Goal: Entertainment & Leisure: Consume media (video, audio)

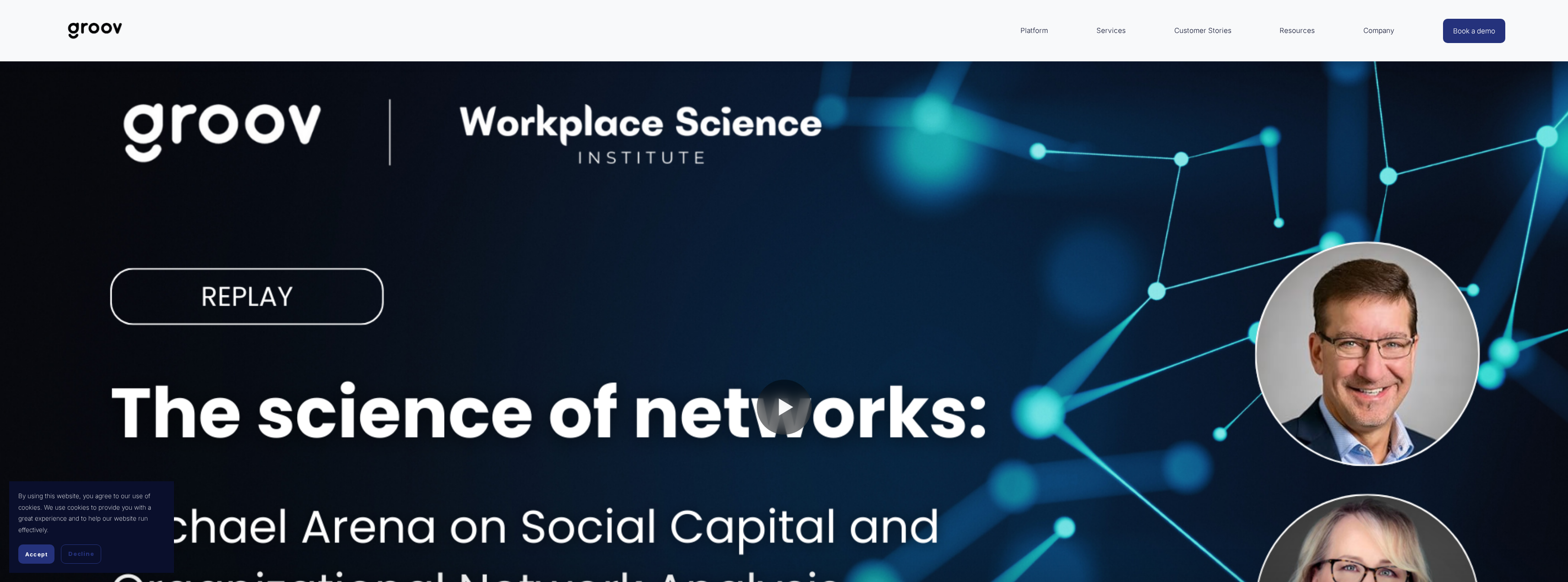
scroll to position [92, 0]
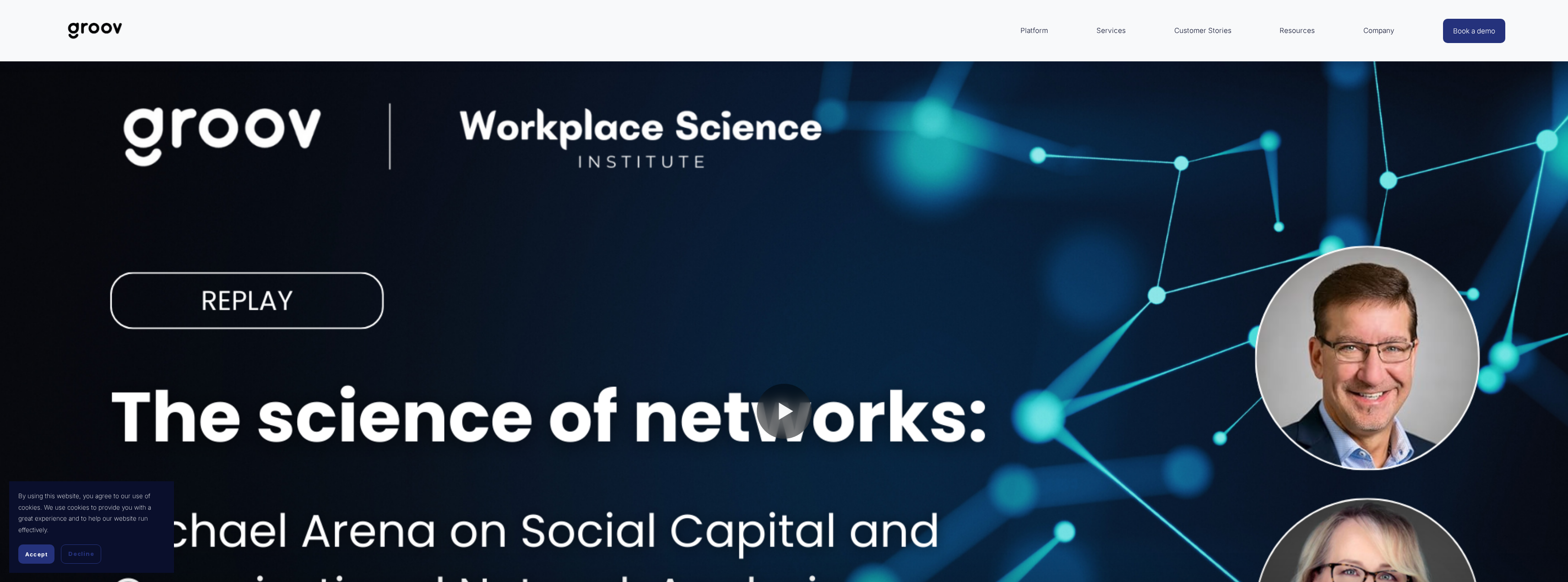
click at [788, 412] on button "Play" at bounding box center [784, 411] width 55 height 55
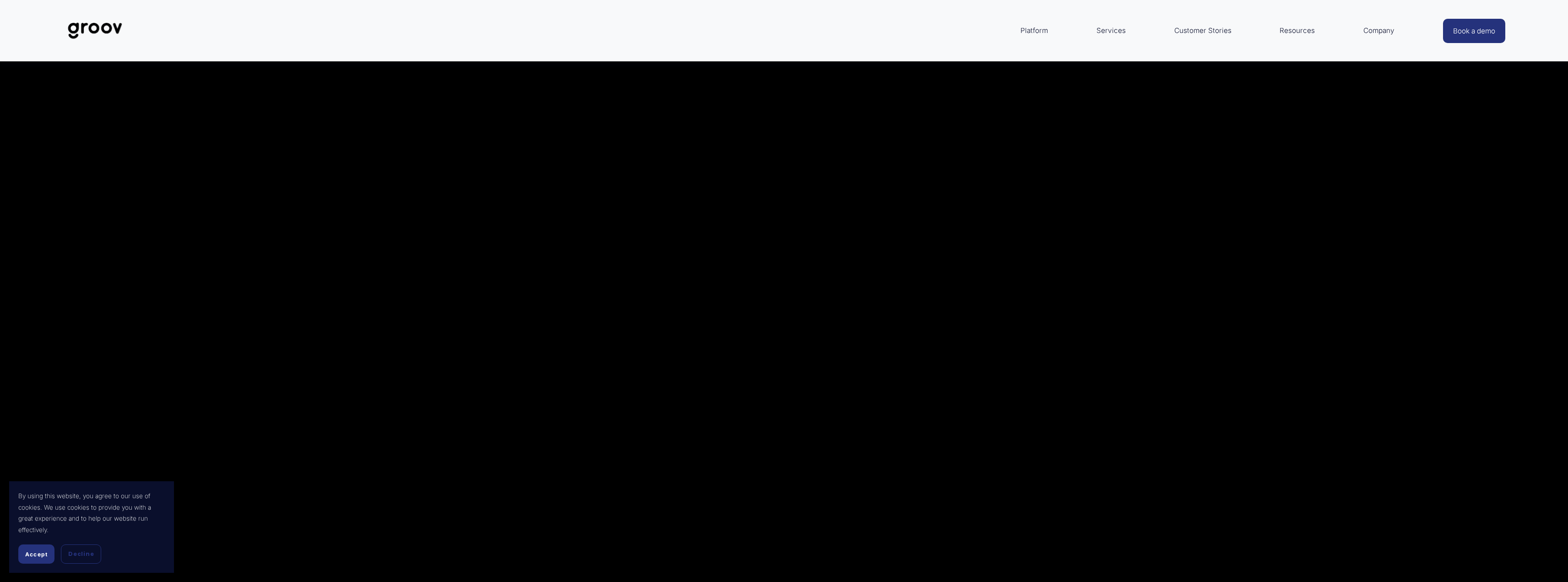
scroll to position [275, 0]
click at [778, 236] on button "Play" at bounding box center [784, 228] width 55 height 55
type input "0.32"
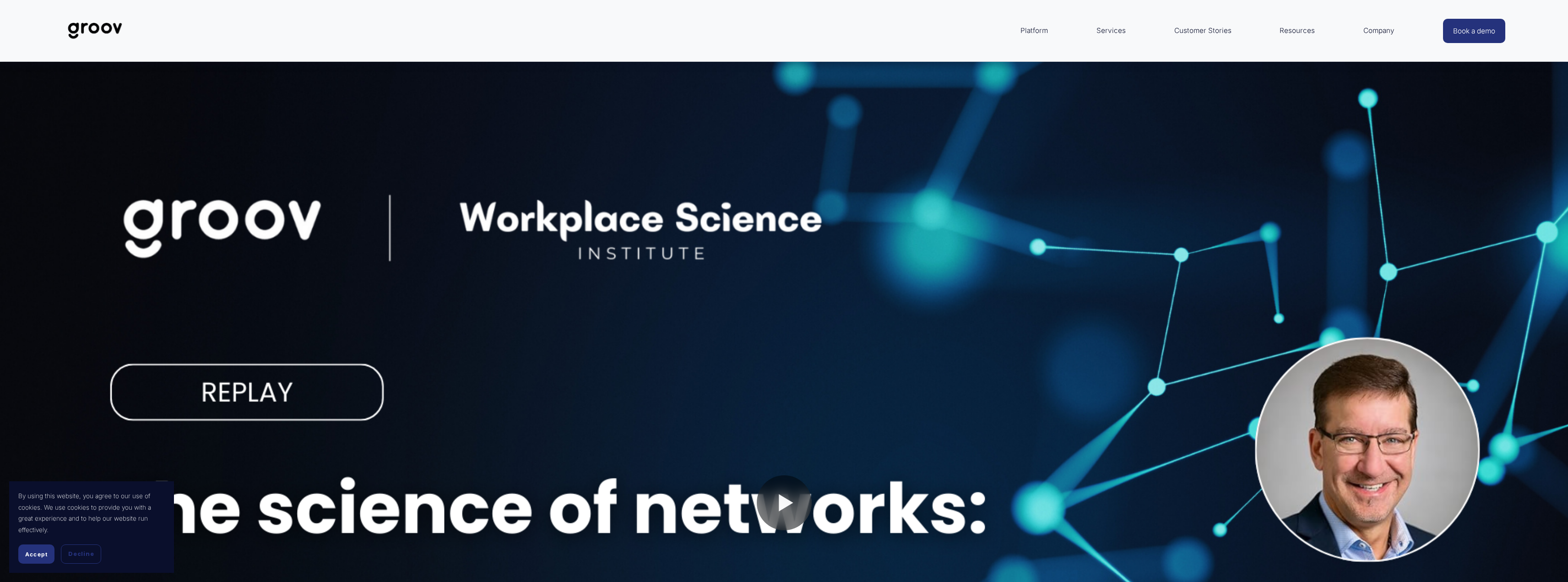
click at [319, 392] on div at bounding box center [784, 503] width 1568 height 882
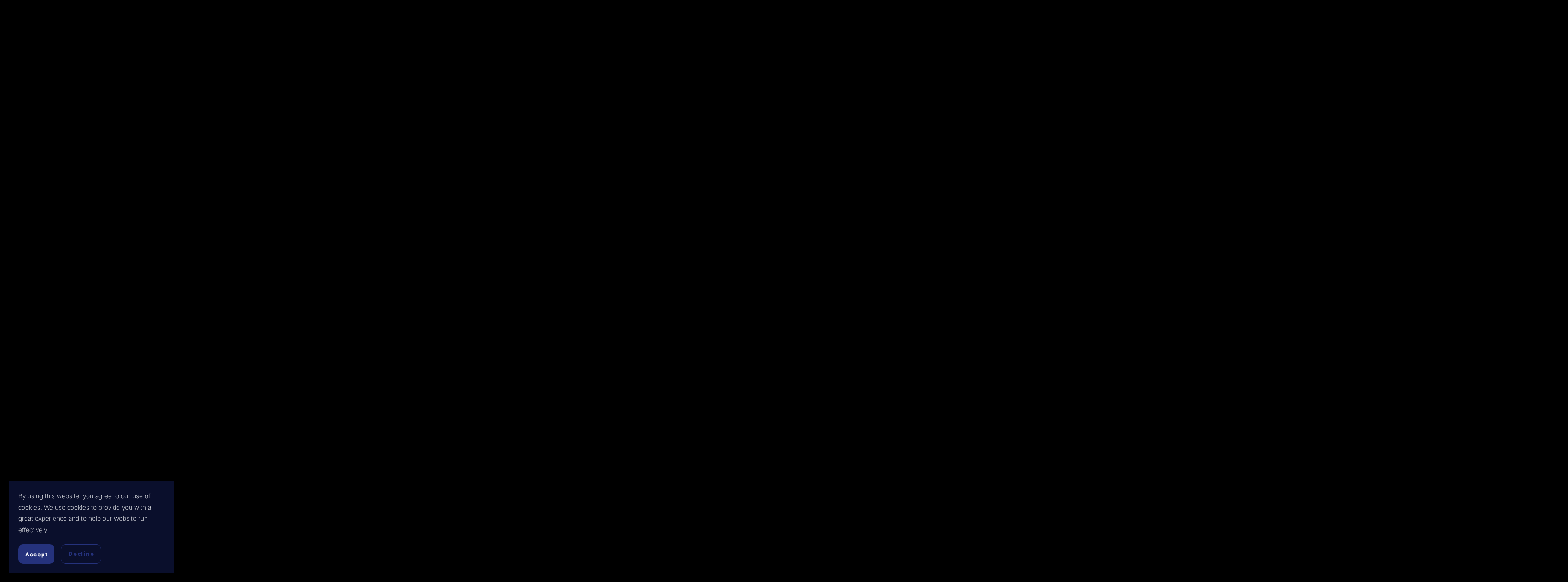
scroll to position [275, 0]
click at [49, 556] on button "Accept" at bounding box center [36, 554] width 36 height 19
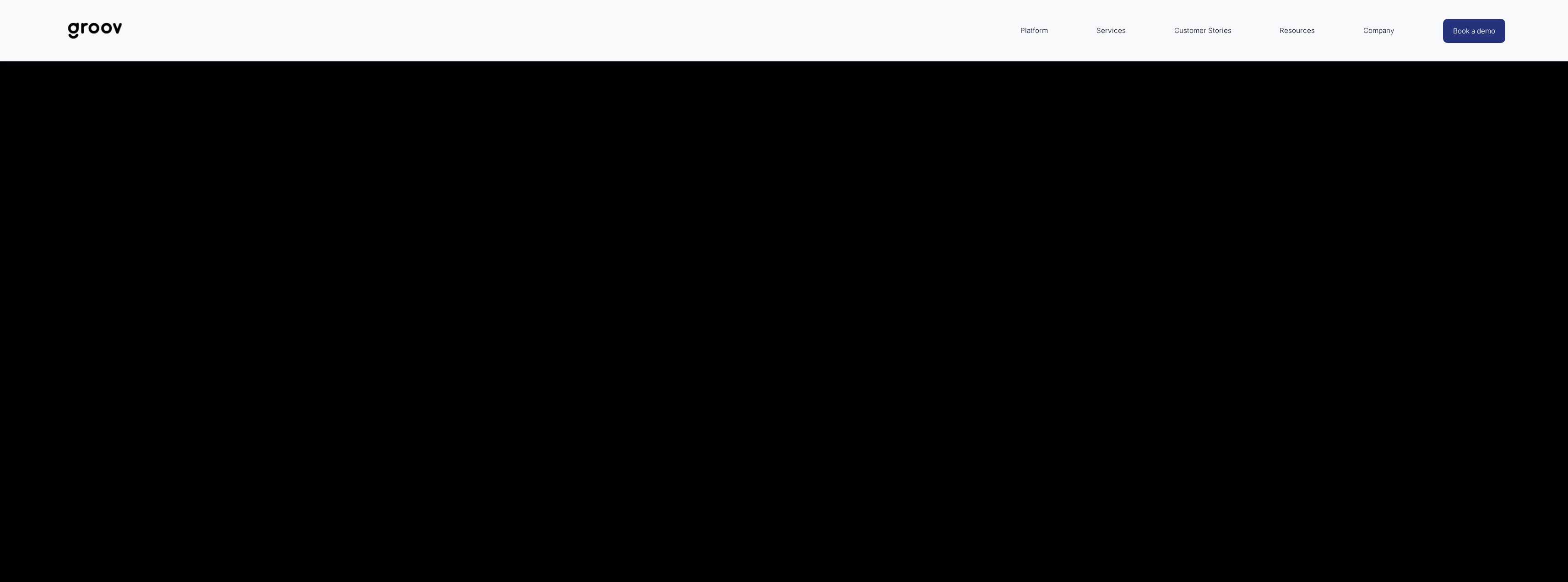
scroll to position [229, 0]
click at [786, 277] on button "Play" at bounding box center [784, 274] width 55 height 55
click at [791, 278] on button "Play" at bounding box center [784, 274] width 55 height 55
click at [788, 277] on button "Play" at bounding box center [784, 274] width 55 height 55
type input "16.4"
